Goal: Transaction & Acquisition: Purchase product/service

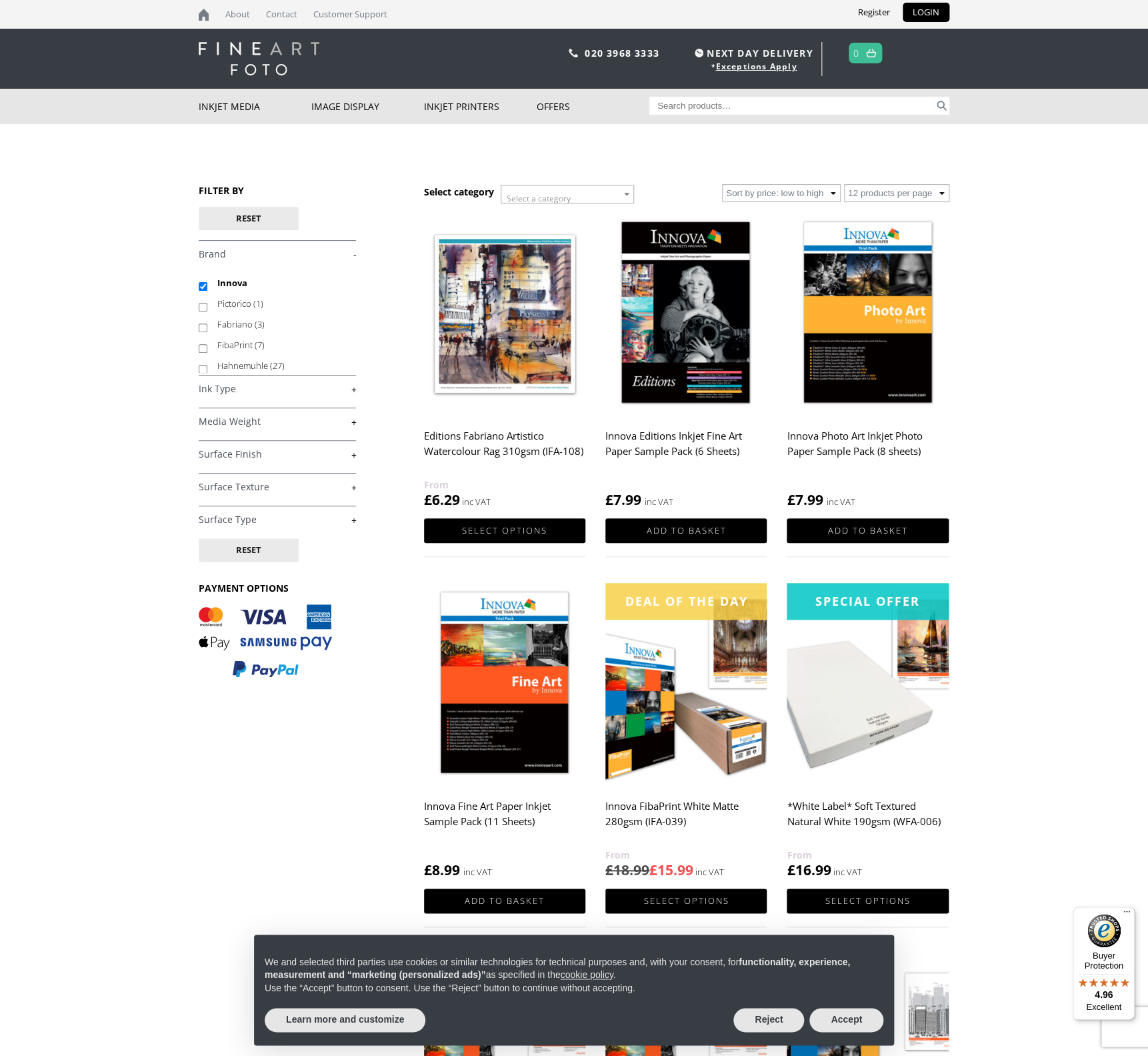
click at [471, 690] on img at bounding box center [505, 684] width 161 height 202
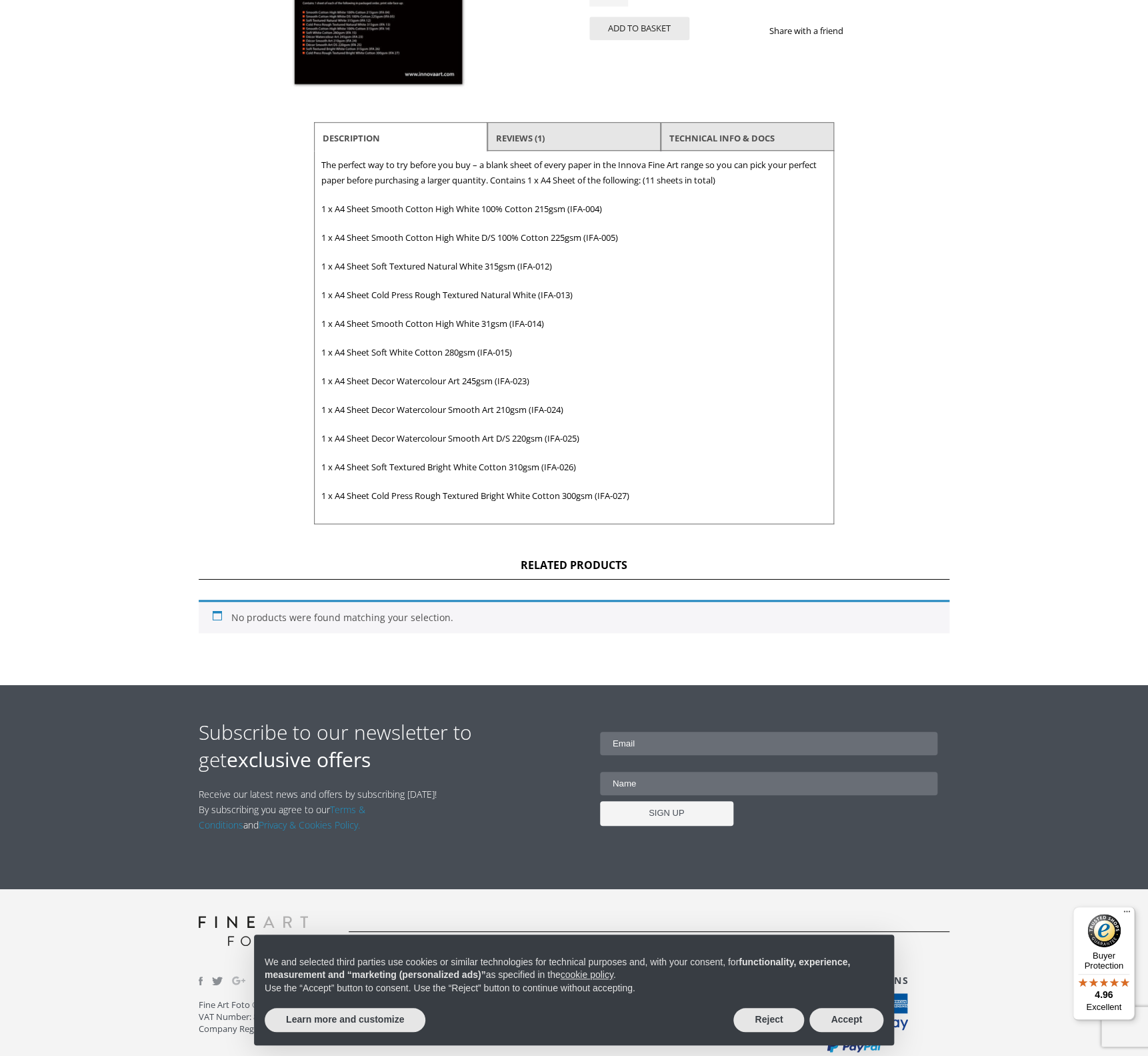
scroll to position [32, 0]
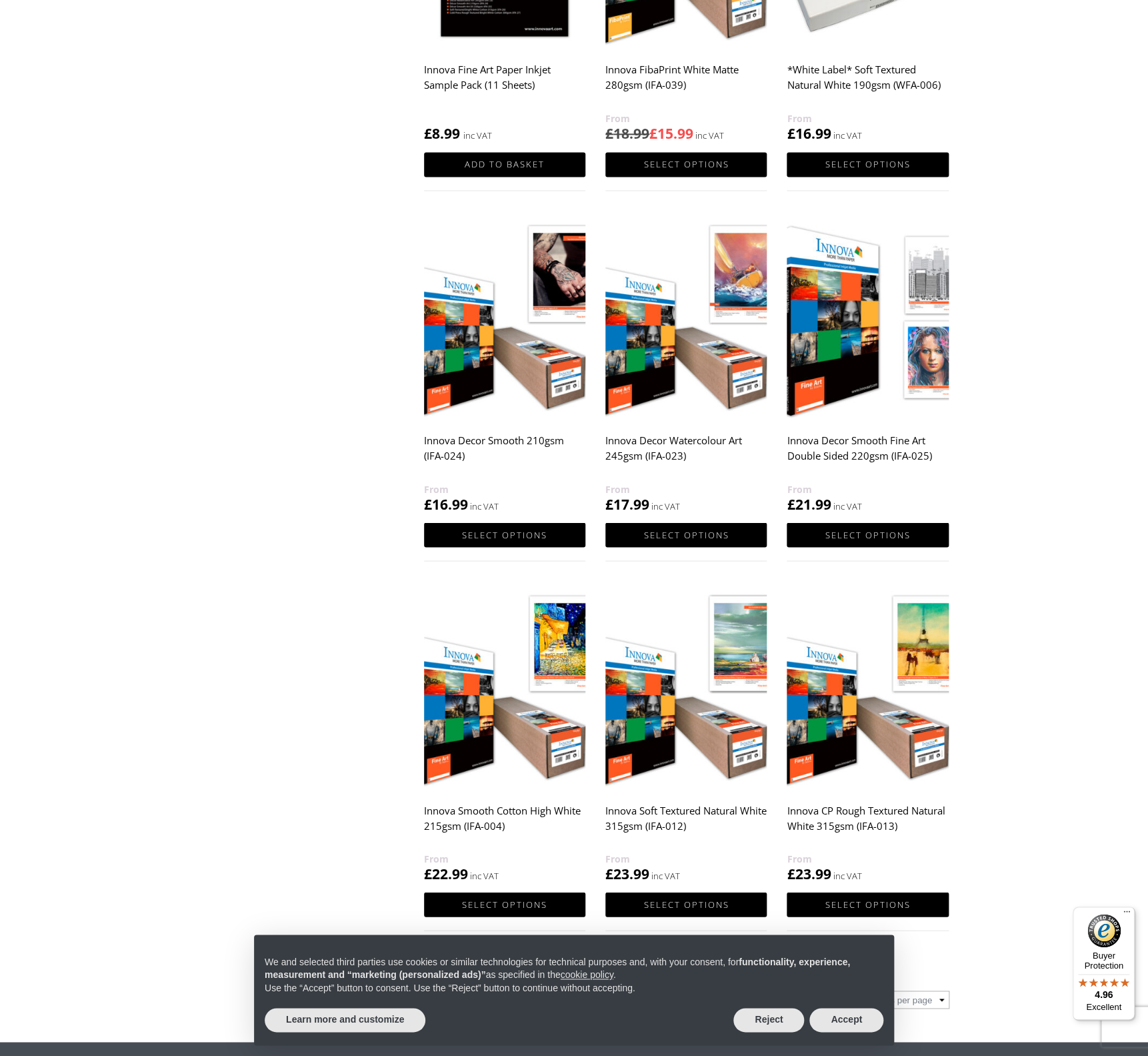
scroll to position [960, 0]
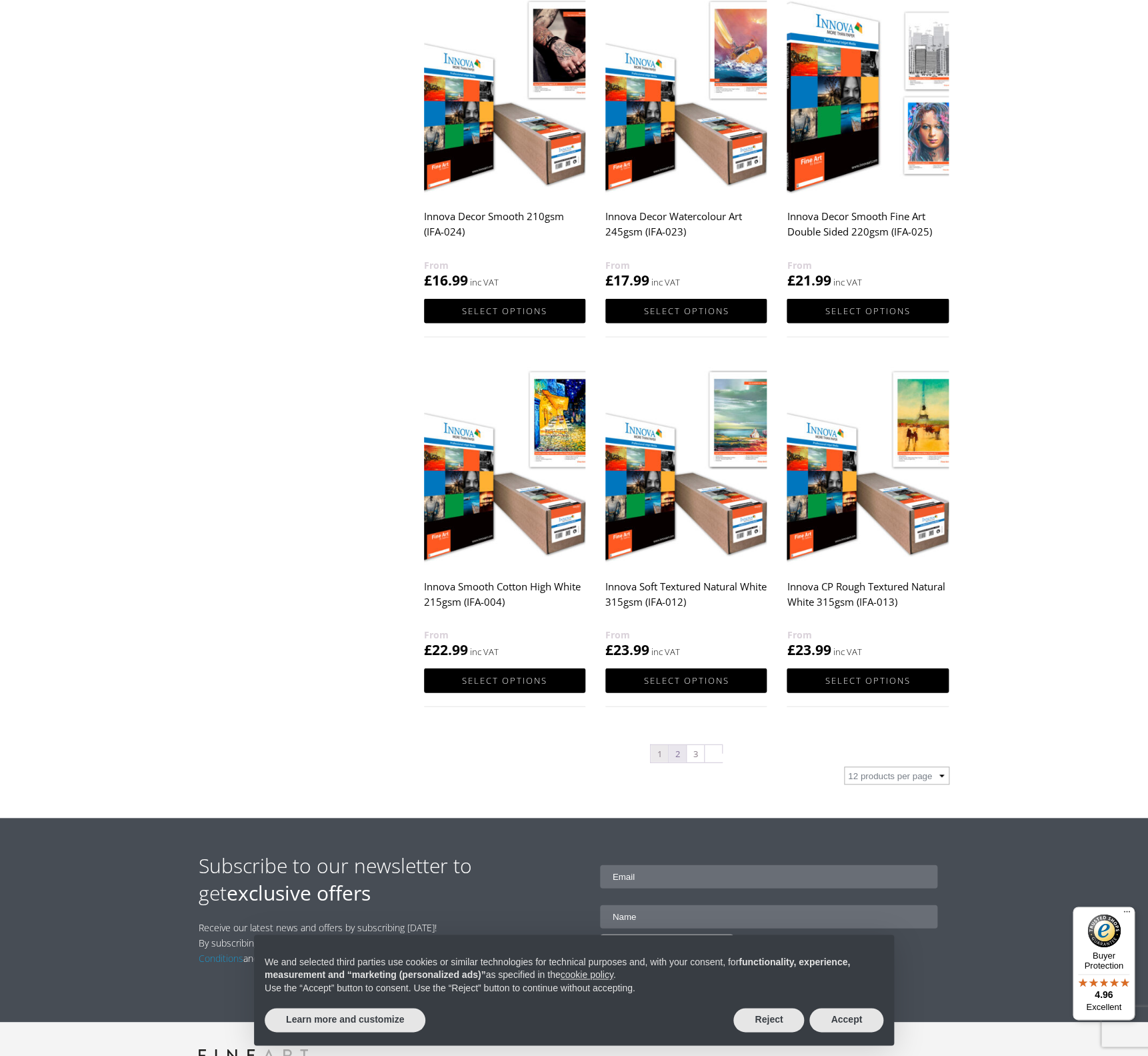
click at [678, 751] on link "2" at bounding box center [677, 753] width 17 height 17
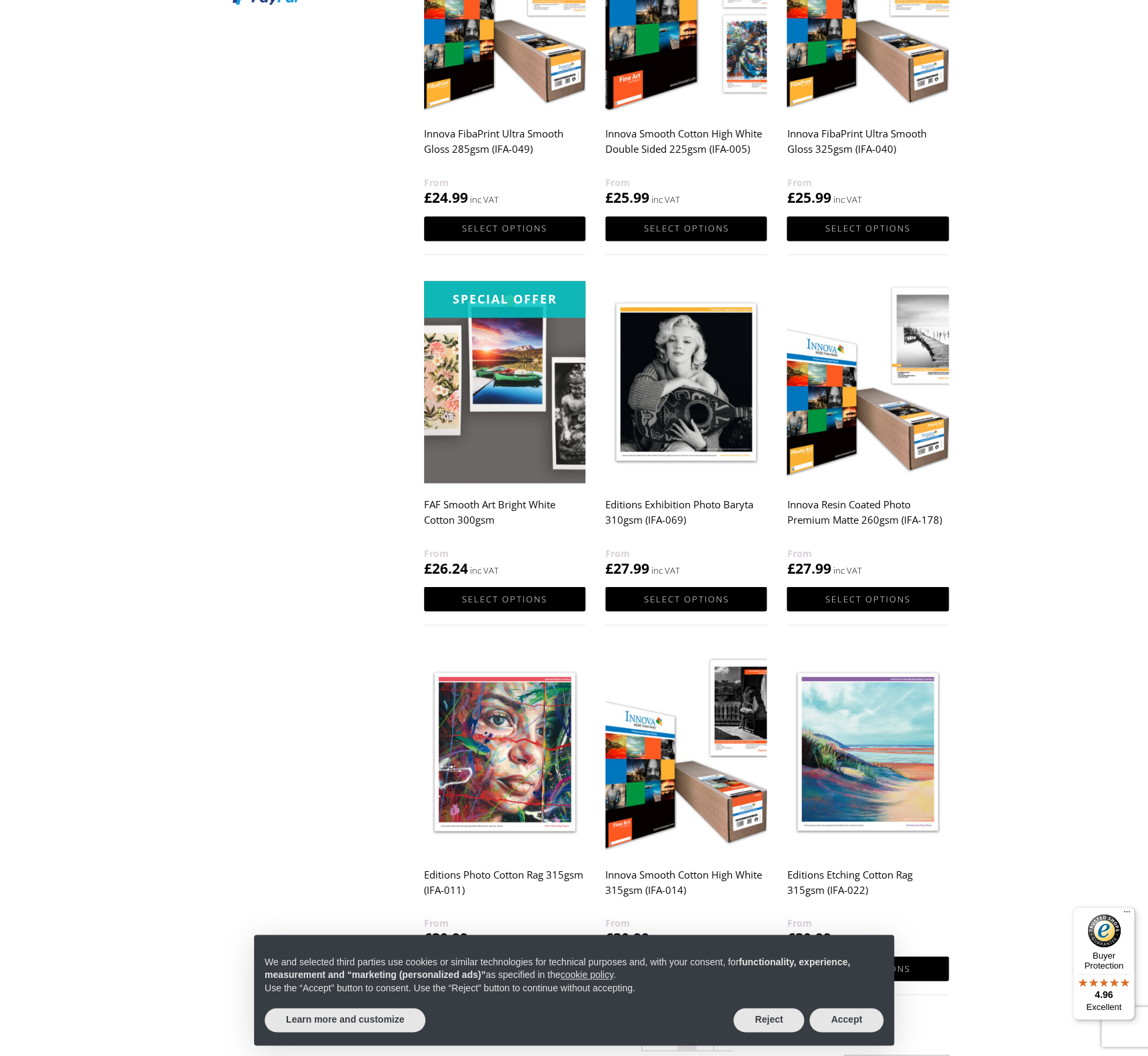
scroll to position [811, 0]
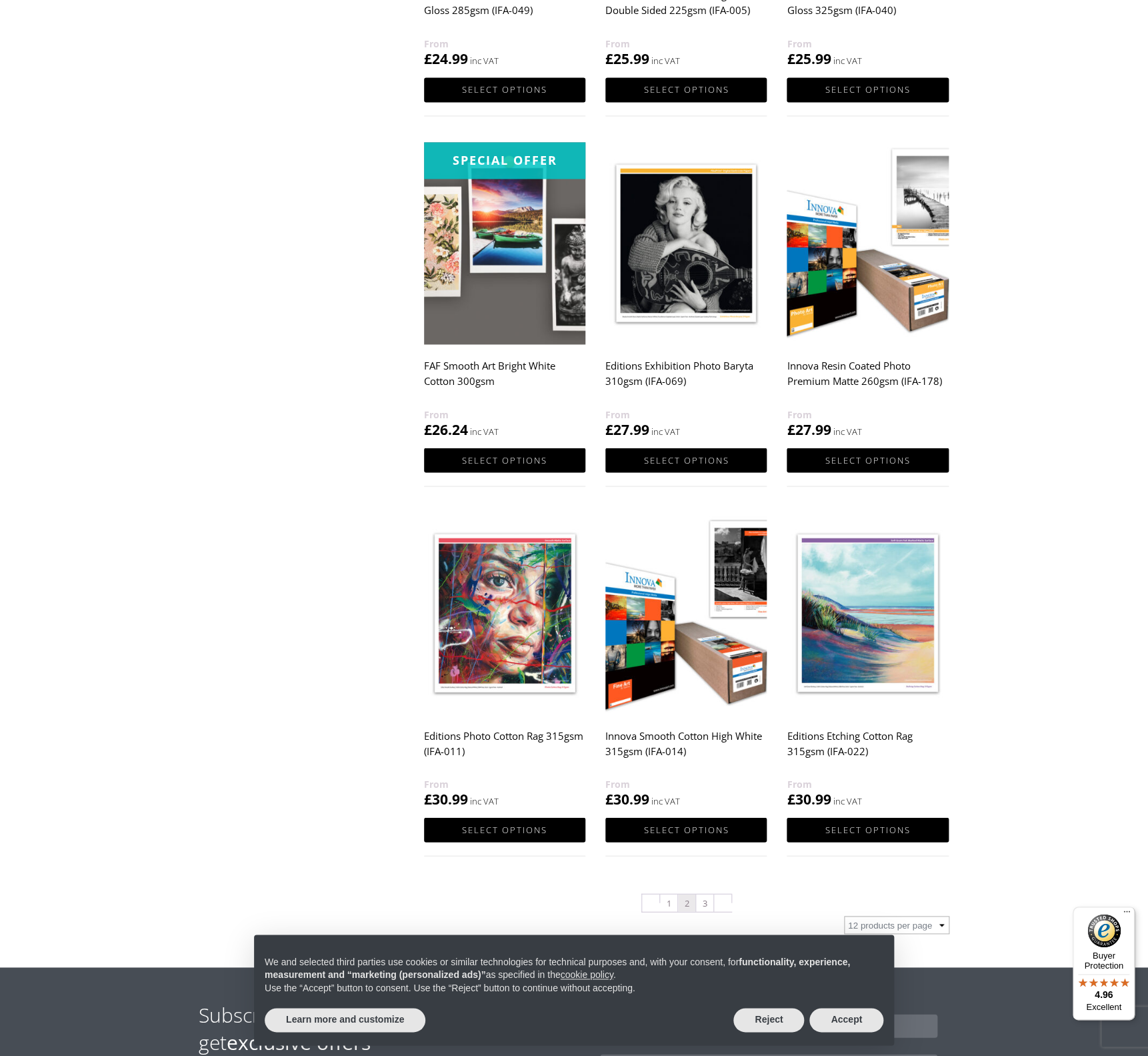
click at [649, 663] on img at bounding box center [686, 612] width 161 height 202
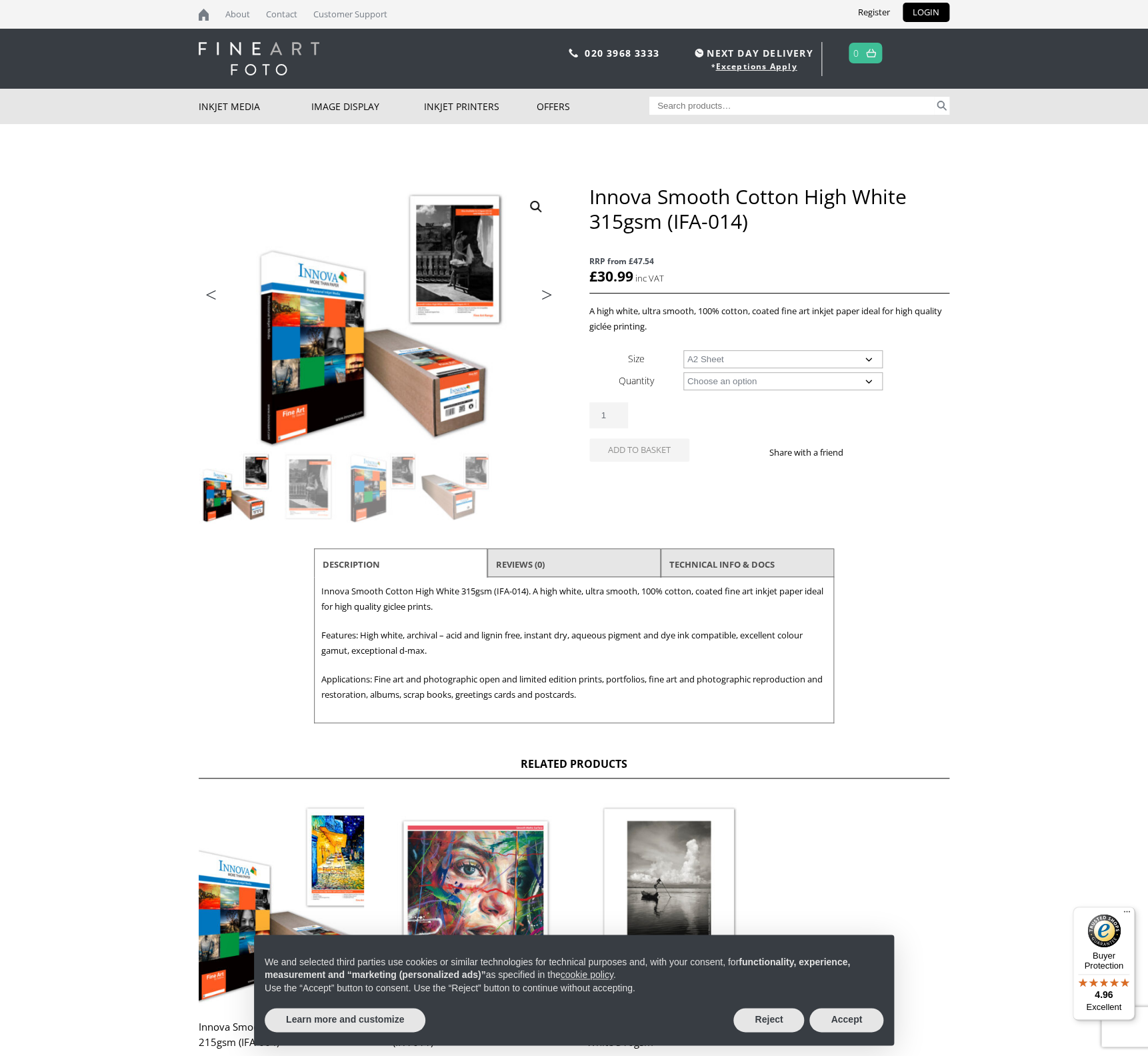
select select "a2-sheet"
select select "25-sheets"
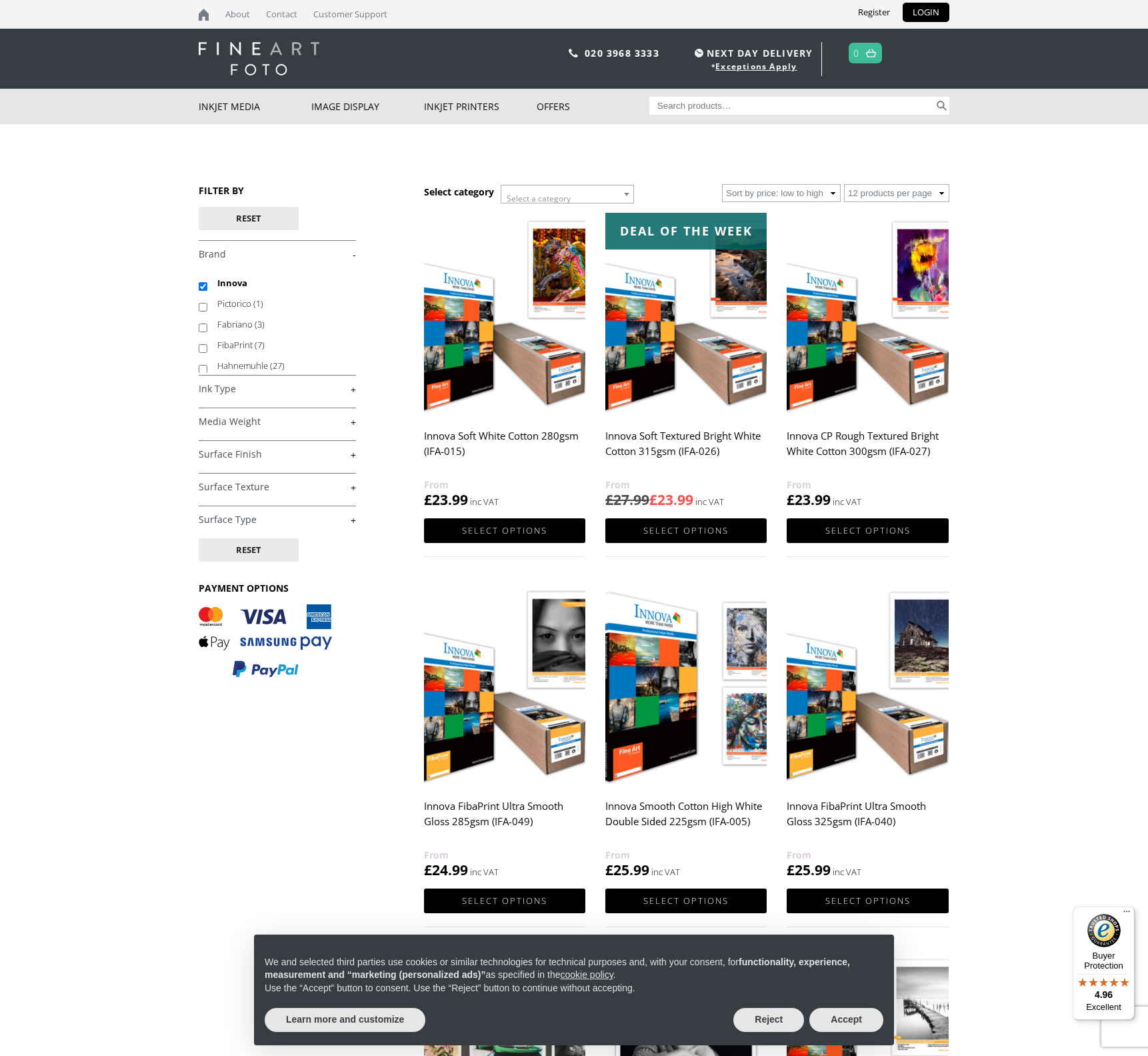
scroll to position [811, 0]
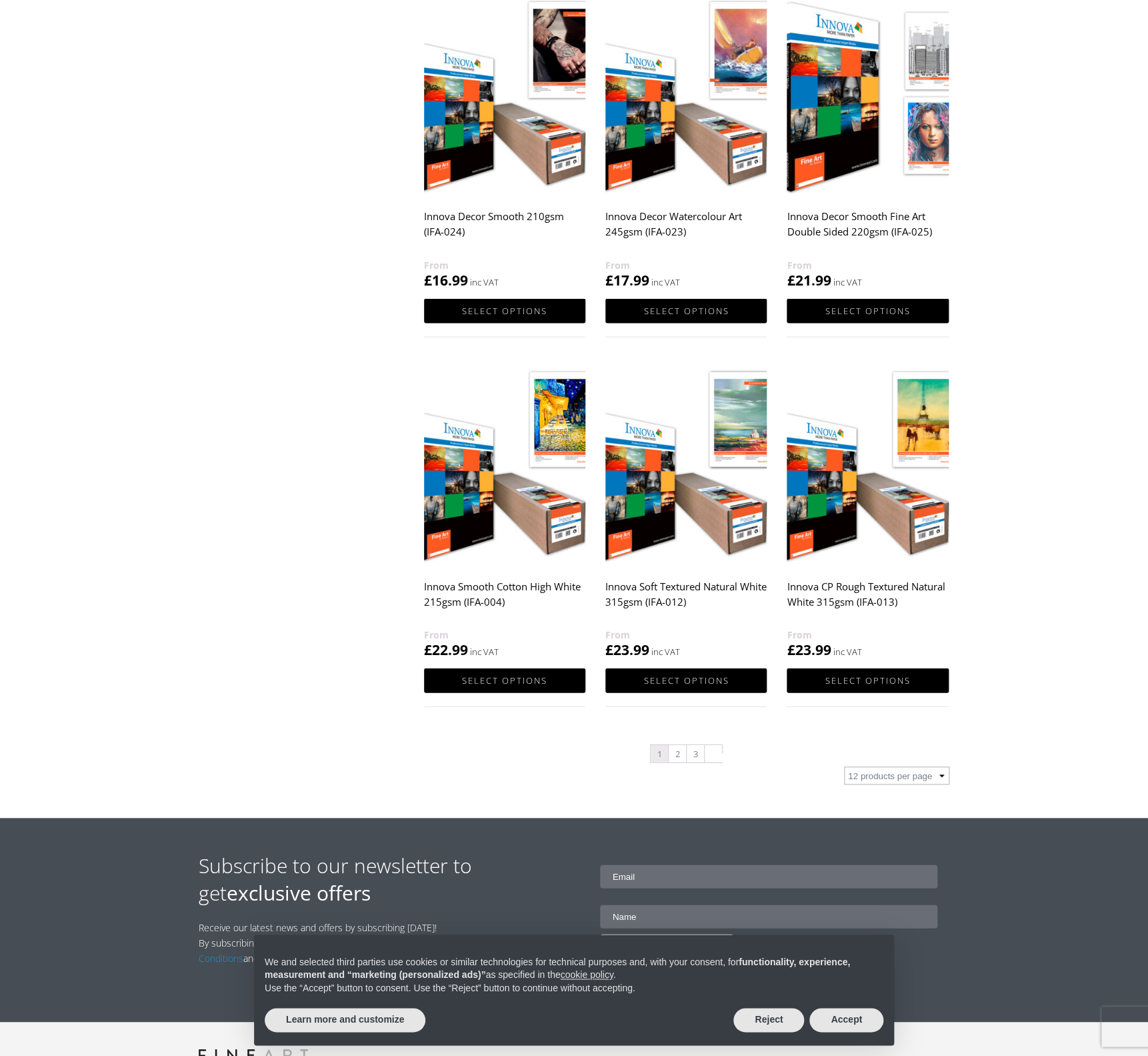
scroll to position [960, 0]
